Goal: Task Accomplishment & Management: Manage account settings

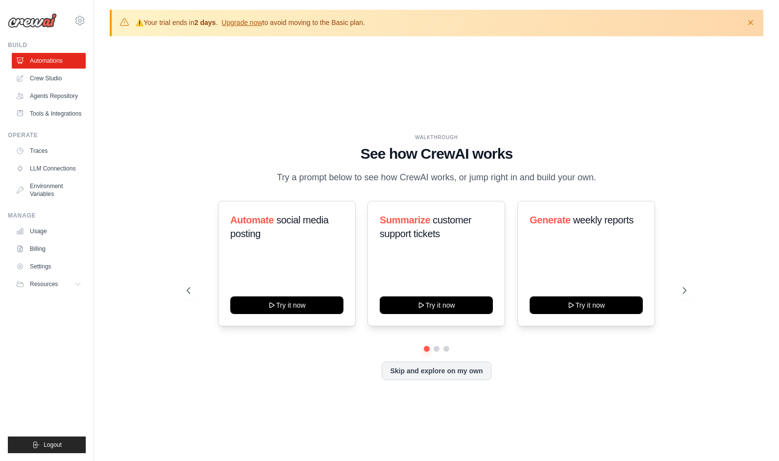
click at [387, 62] on div "WALKTHROUGH See how CrewAI works Try a prompt below to see how CrewAI works, or…" at bounding box center [437, 264] width 654 height 441
click at [44, 245] on link "Billing" at bounding box center [50, 249] width 74 height 16
click at [38, 228] on link "Usage" at bounding box center [50, 231] width 74 height 16
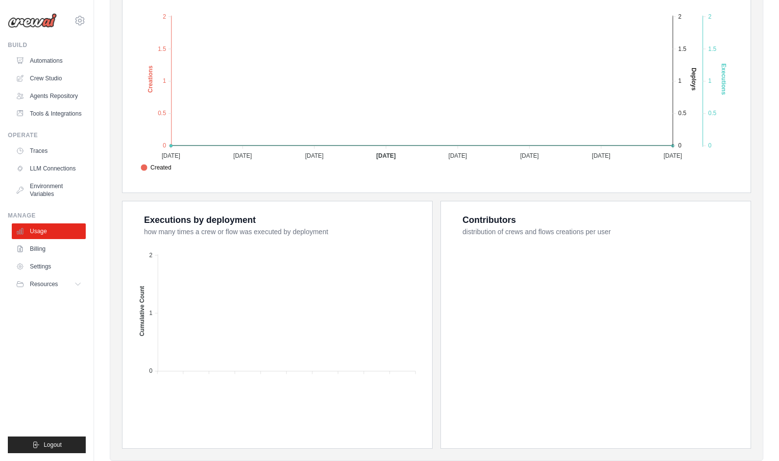
scroll to position [98, 0]
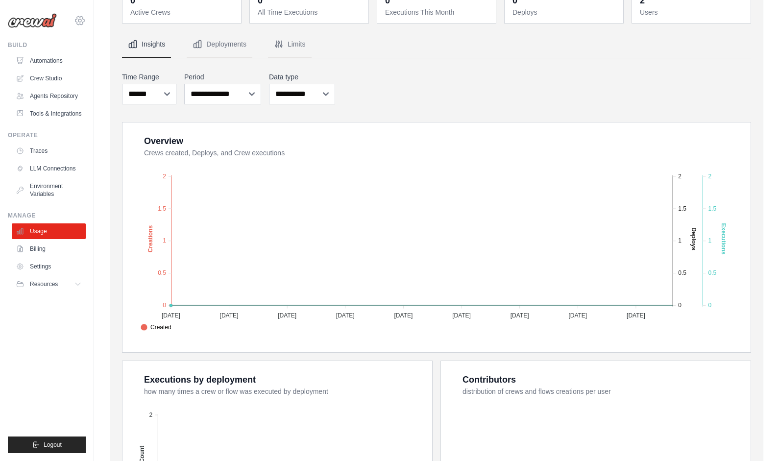
click at [81, 20] on icon at bounding box center [80, 21] width 12 height 12
click at [108, 42] on div "[PERSON_NAME][EMAIL_ADDRESS][DOMAIN_NAME]" at bounding box center [120, 38] width 77 height 10
click at [108, 62] on span "Settings" at bounding box center [121, 61] width 77 height 10
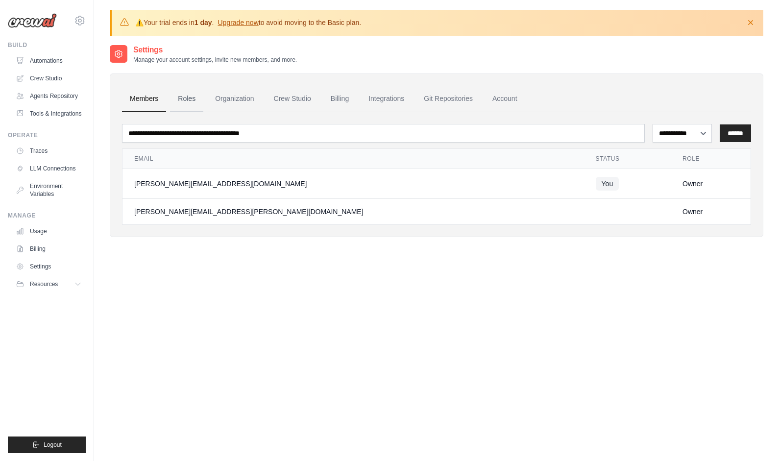
click at [188, 102] on link "Roles" at bounding box center [186, 99] width 33 height 26
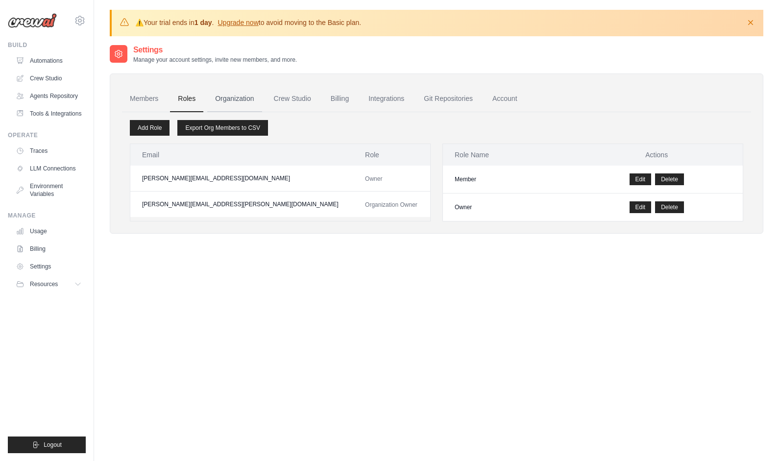
click at [236, 102] on link "Organization" at bounding box center [234, 99] width 54 height 26
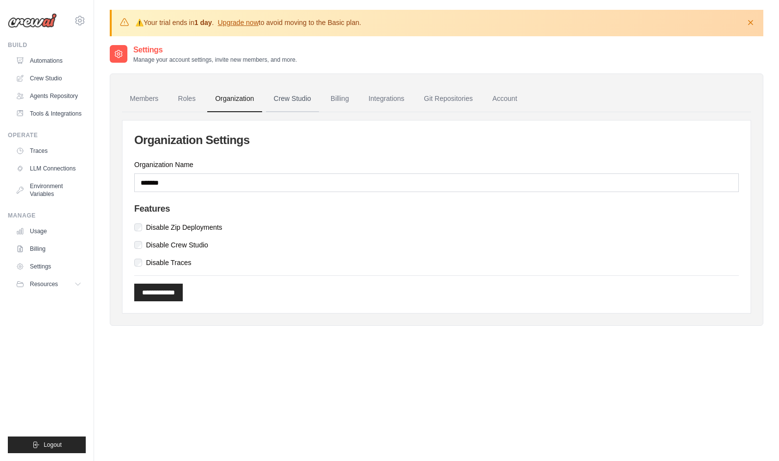
click at [295, 105] on link "Crew Studio" at bounding box center [292, 99] width 53 height 26
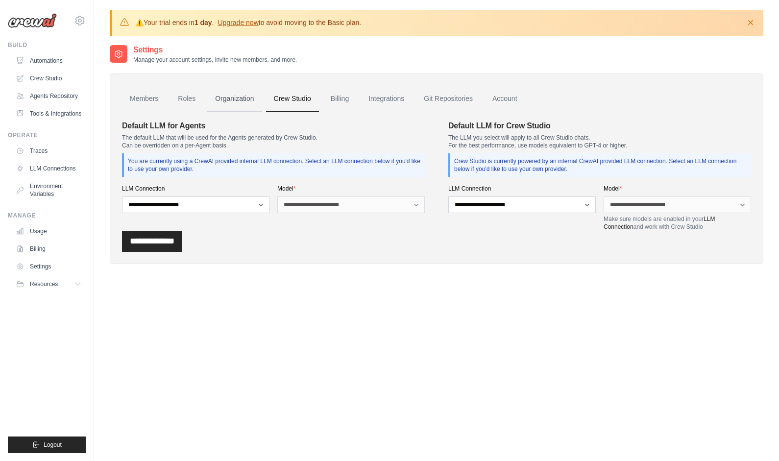
click at [248, 99] on link "Organization" at bounding box center [234, 99] width 54 height 26
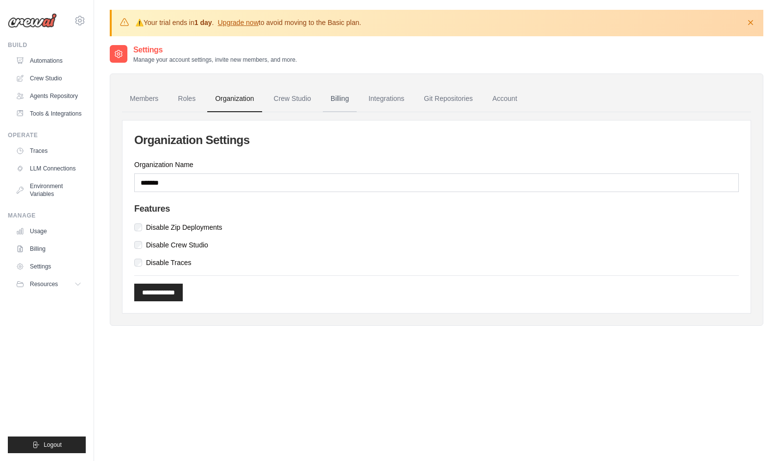
click at [343, 97] on link "Billing" at bounding box center [340, 99] width 34 height 26
